Goal: Information Seeking & Learning: Learn about a topic

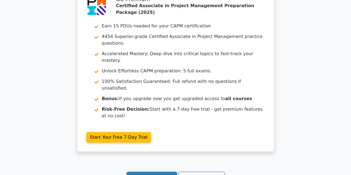
scroll to position [1075, 0]
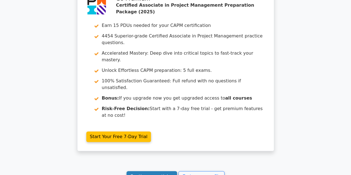
click at [153, 171] on link "Continue practicing" at bounding box center [151, 176] width 51 height 11
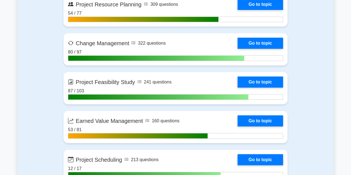
scroll to position [886, 0]
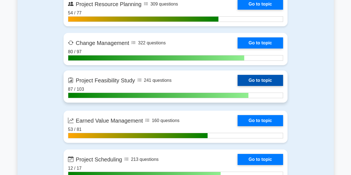
click at [237, 79] on link "Go to topic" at bounding box center [259, 80] width 45 height 11
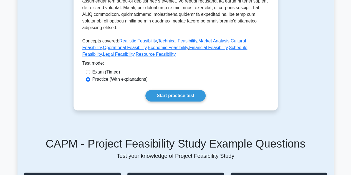
scroll to position [271, 0]
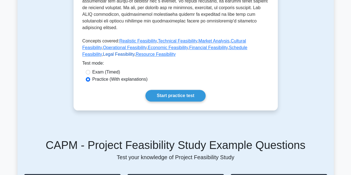
click at [134, 52] on link "Legal Feasibility" at bounding box center [119, 54] width 32 height 5
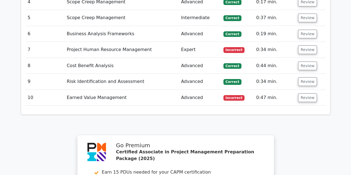
scroll to position [1079, 0]
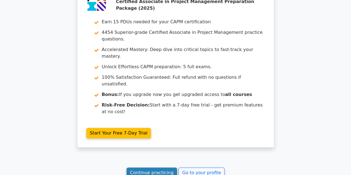
click at [150, 167] on link "Continue practicing" at bounding box center [151, 172] width 51 height 11
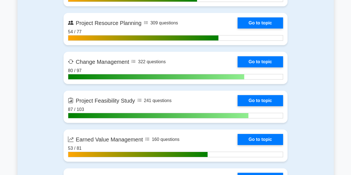
scroll to position [871, 0]
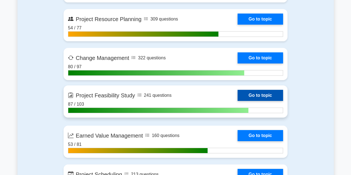
click at [237, 93] on link "Go to topic" at bounding box center [259, 95] width 45 height 11
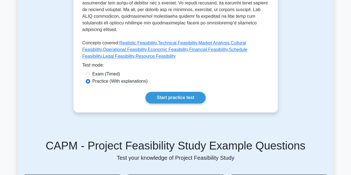
scroll to position [269, 0]
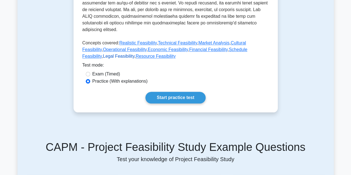
click at [134, 54] on link "Legal Feasibility" at bounding box center [119, 56] width 32 height 5
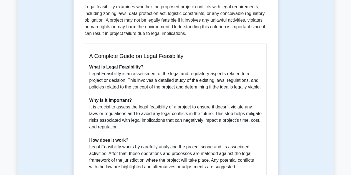
scroll to position [92, 0]
